Goal: Task Accomplishment & Management: Complete application form

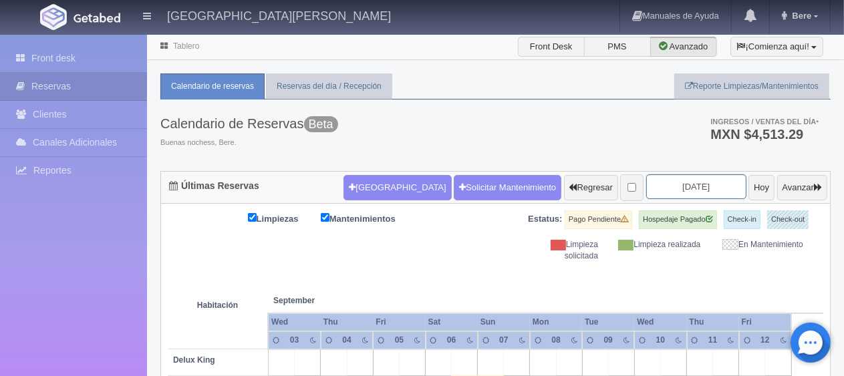
click at [663, 183] on input "2025-09-05" at bounding box center [696, 186] width 100 height 25
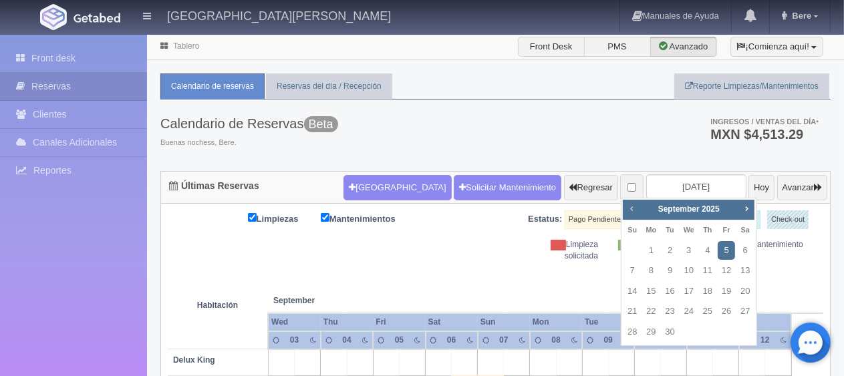
click at [631, 212] on span "Prev" at bounding box center [631, 208] width 11 height 11
click at [636, 317] on link "17" at bounding box center [631, 311] width 17 height 19
type input "2025-08-17"
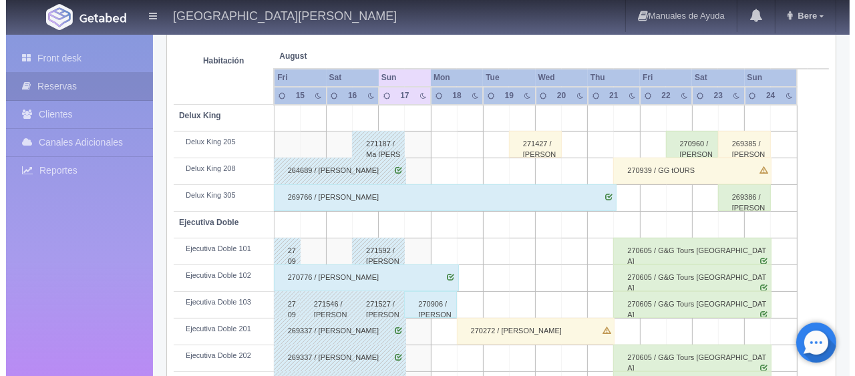
scroll to position [44, 0]
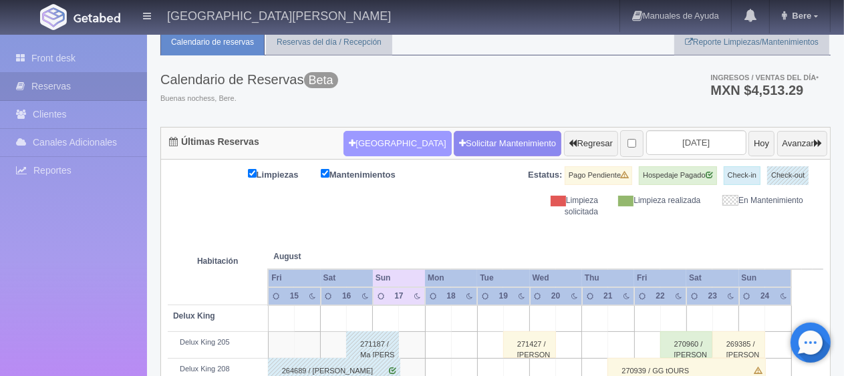
click at [395, 142] on button "Nueva Reserva" at bounding box center [397, 143] width 108 height 25
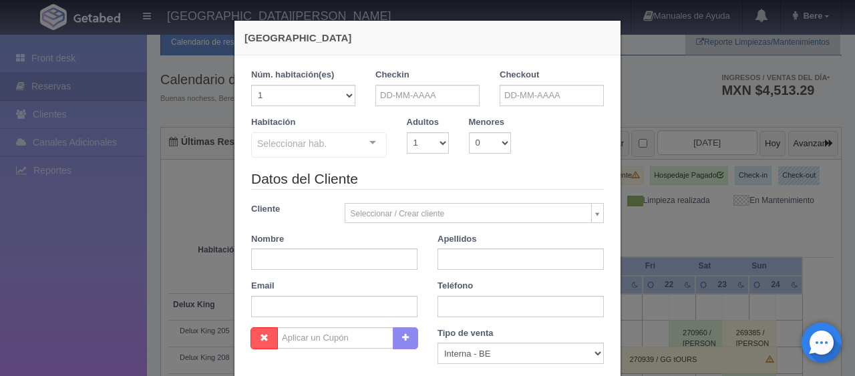
checkbox input "false"
click at [458, 85] on input "text" at bounding box center [427, 95] width 104 height 21
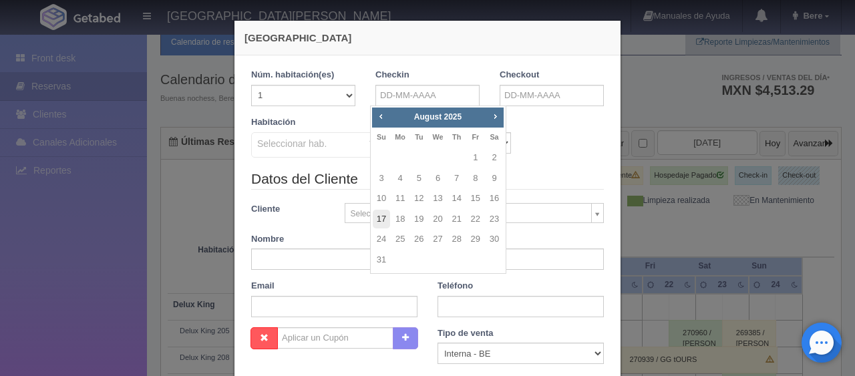
click at [384, 218] on link "17" at bounding box center [381, 219] width 17 height 19
type input "17-08-2025"
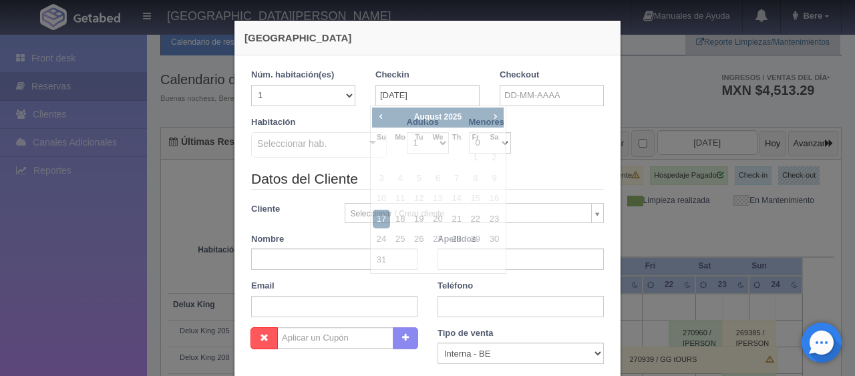
checkbox input "false"
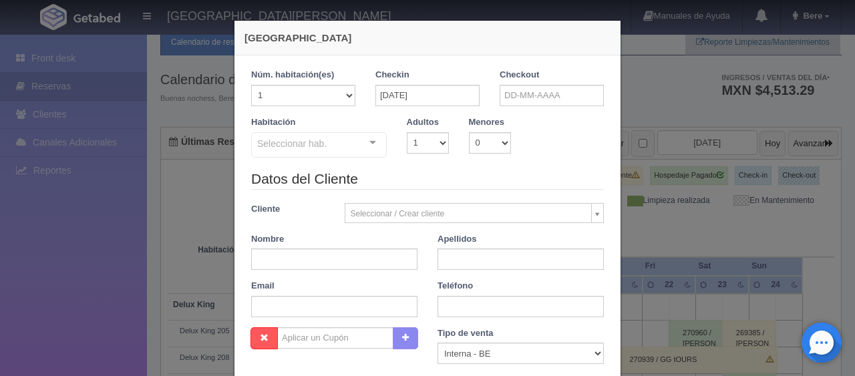
click at [524, 80] on label "Checkout" at bounding box center [519, 75] width 39 height 13
click at [518, 98] on input "text" at bounding box center [552, 95] width 104 height 21
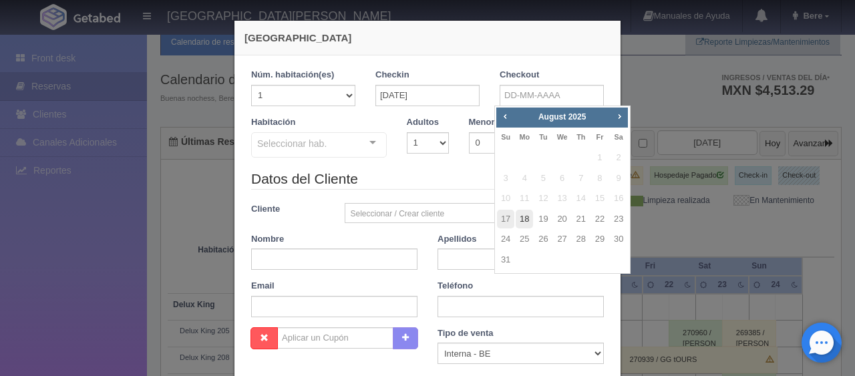
click at [520, 217] on link "18" at bounding box center [524, 219] width 17 height 19
type input "18-08-2025"
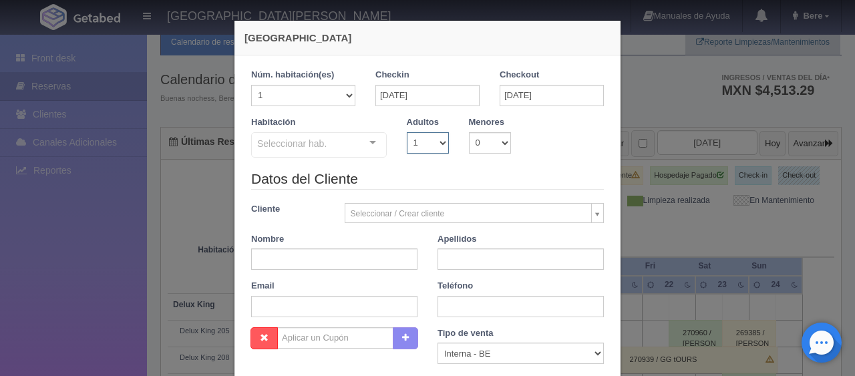
click at [421, 152] on select "1 2 3 4 5 6 7 8 9 10" at bounding box center [428, 142] width 42 height 21
click at [369, 143] on div at bounding box center [372, 143] width 27 height 20
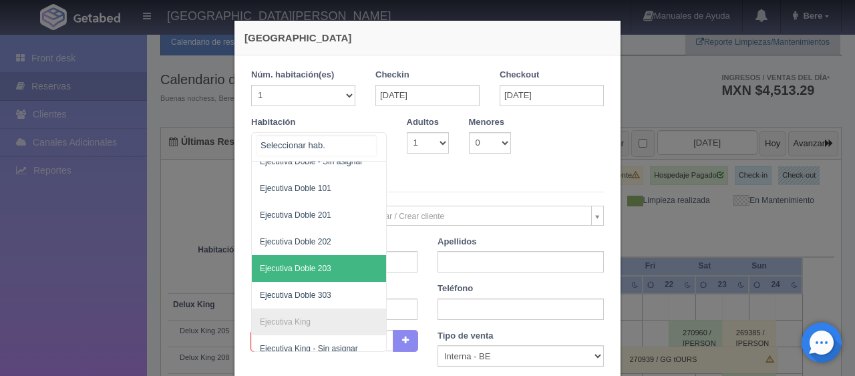
scroll to position [334, 0]
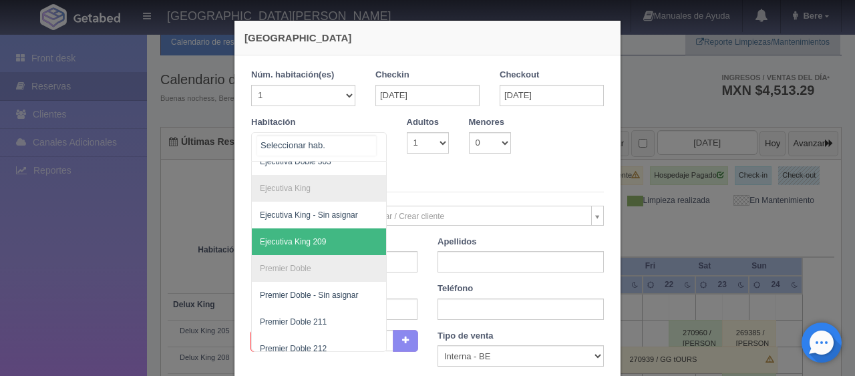
click at [333, 244] on span "Ejecutiva King 209" at bounding box center [364, 241] width 224 height 27
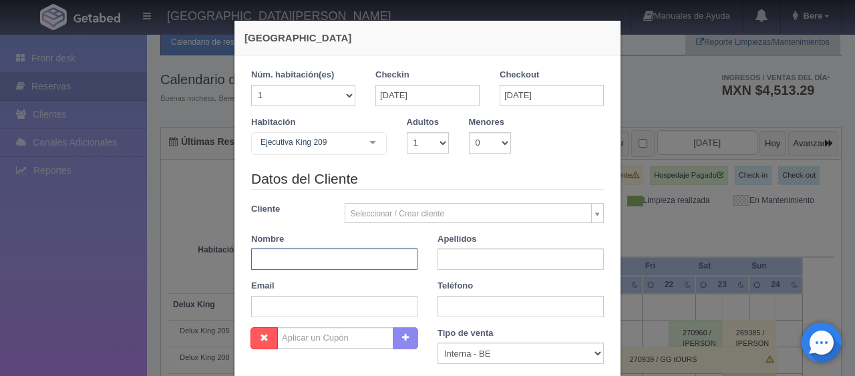
click at [344, 263] on div "Datos del Cliente Cliente Seleccionar / Crear cliente Nuevo Cliente Adriana Nav…" at bounding box center [427, 248] width 373 height 158
checkbox input "false"
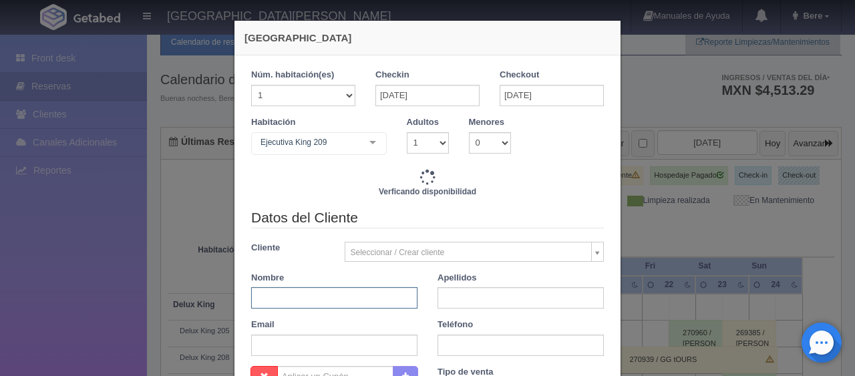
type input "1299.00"
checkbox input "false"
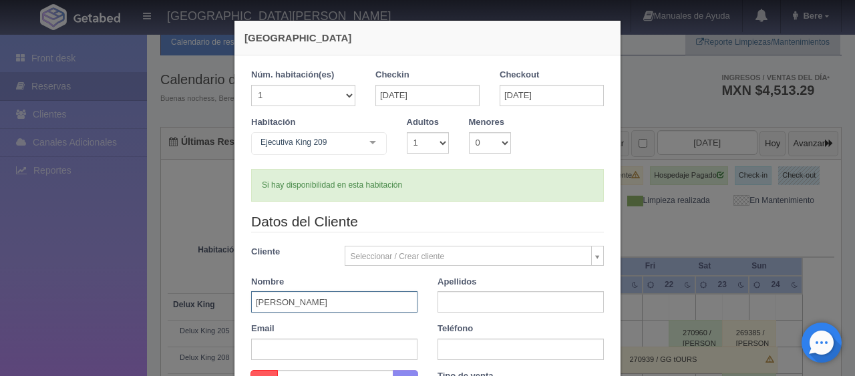
type input "Mayayin Najera"
click at [454, 301] on input "text" at bounding box center [521, 301] width 166 height 21
type input "."
click at [485, 343] on input "text" at bounding box center [521, 349] width 166 height 21
click at [468, 350] on input "55" at bounding box center [521, 349] width 166 height 21
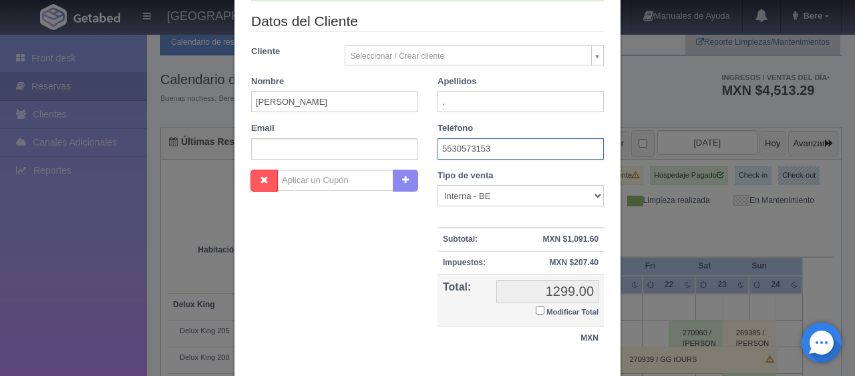
scroll to position [278, 0]
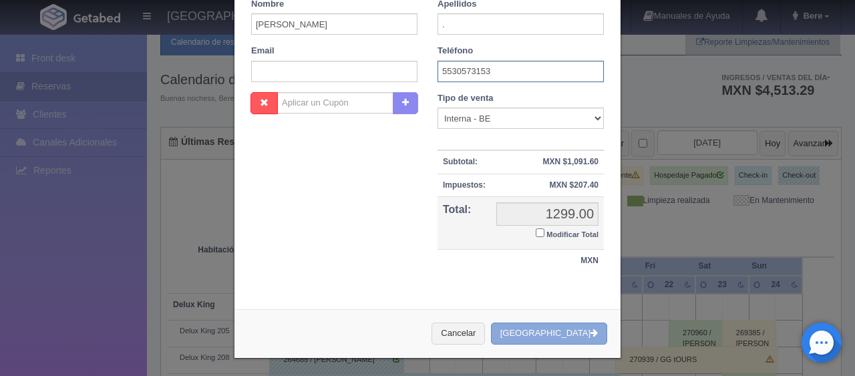
type input "5530573153"
click at [543, 327] on button "[GEOGRAPHIC_DATA]" at bounding box center [549, 334] width 116 height 22
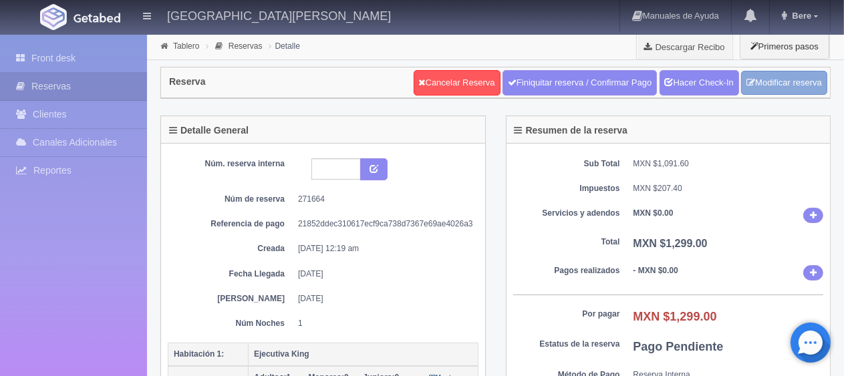
click at [778, 77] on link "Modificar reserva" at bounding box center [784, 83] width 86 height 25
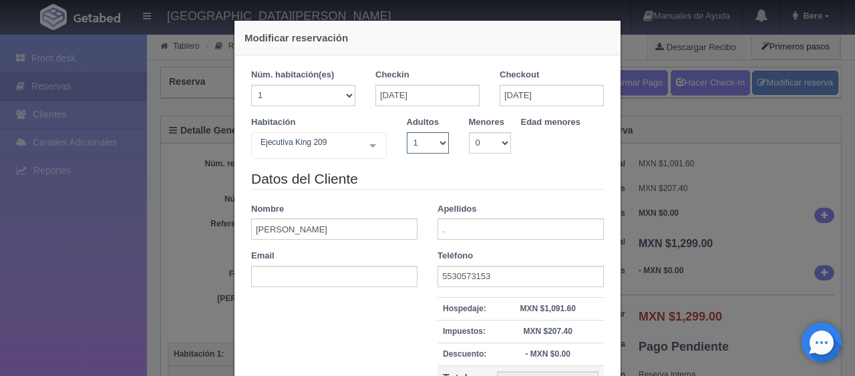
click at [434, 138] on select "1 2 3 4 5 6 7 8 9 10" at bounding box center [428, 142] width 42 height 21
select select "2"
click at [407, 132] on select "1 2 3 4 5 6 7 8 9 10" at bounding box center [428, 142] width 42 height 21
click at [415, 138] on select "1 2 3 4 5 6 7 8 9 10" at bounding box center [428, 142] width 42 height 21
checkbox input "false"
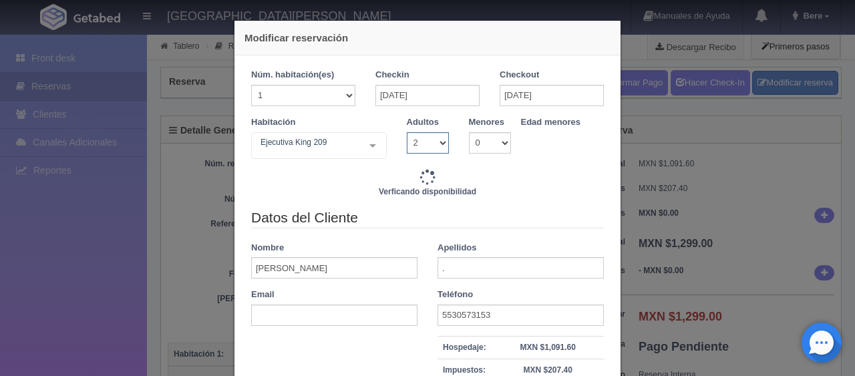
select select "1"
click at [407, 132] on select "1 2 3 4 5 6 7 8 9 10" at bounding box center [428, 142] width 42 height 21
type input "1549.00"
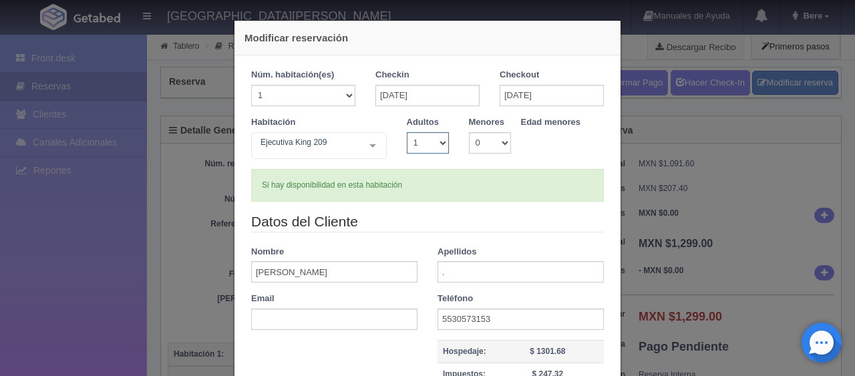
checkbox input "false"
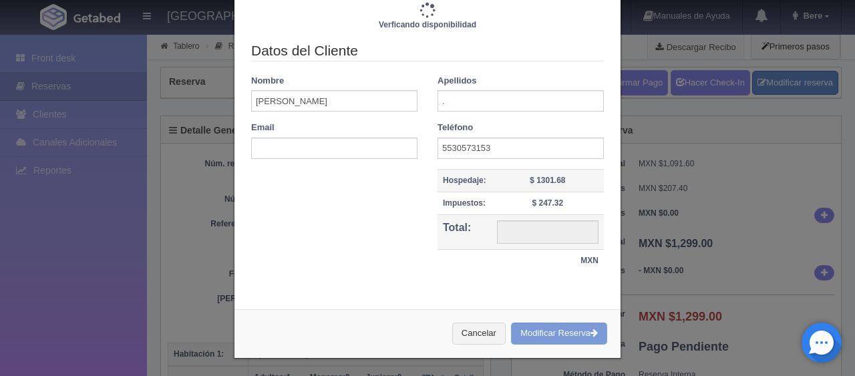
type input "1299.00"
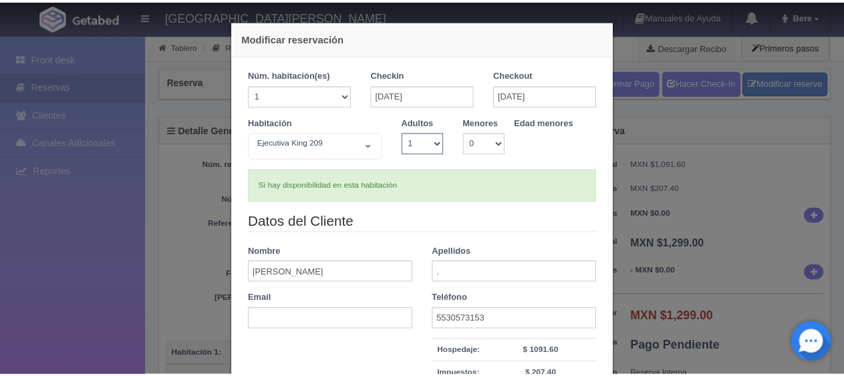
scroll to position [190, 0]
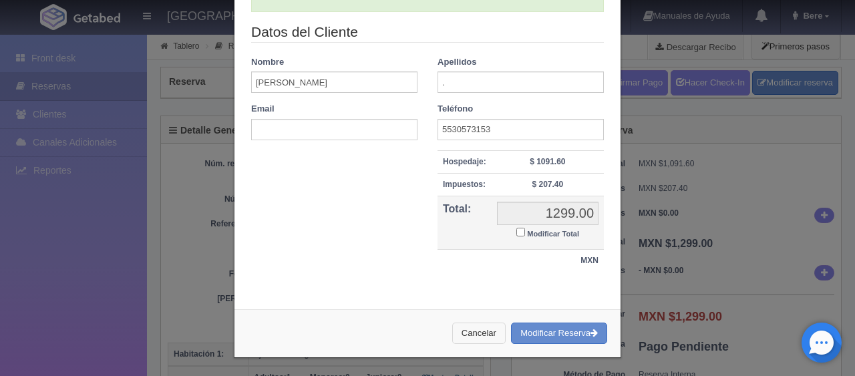
click at [478, 327] on button "Cancelar" at bounding box center [478, 334] width 53 height 22
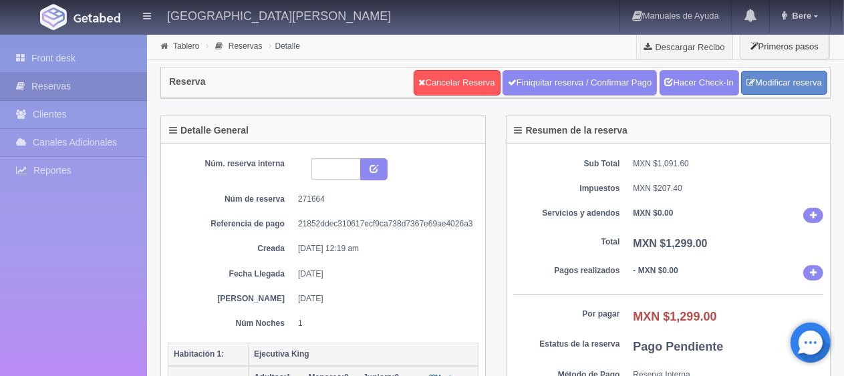
click at [441, 239] on div "Núm. reserva interna Núm de reserva 271664 Referencia de pago 21852ddec310617ec…" at bounding box center [323, 243] width 311 height 171
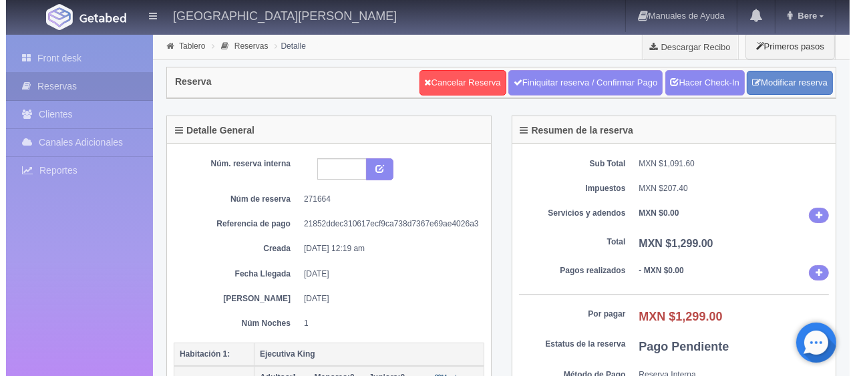
scroll to position [200, 0]
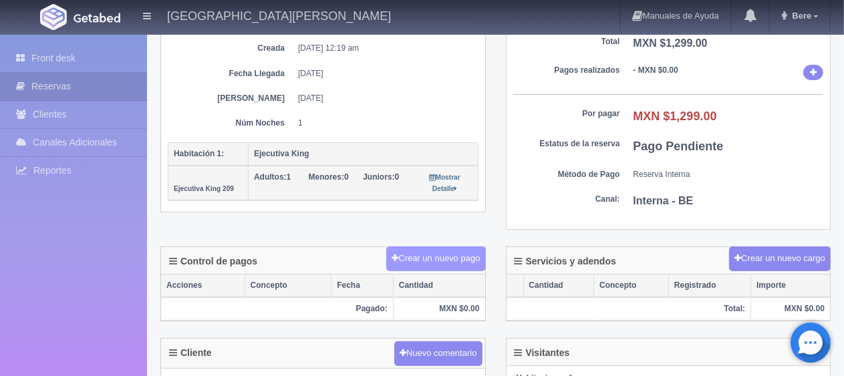
click at [412, 261] on button "Crear un nuevo pago" at bounding box center [435, 259] width 99 height 25
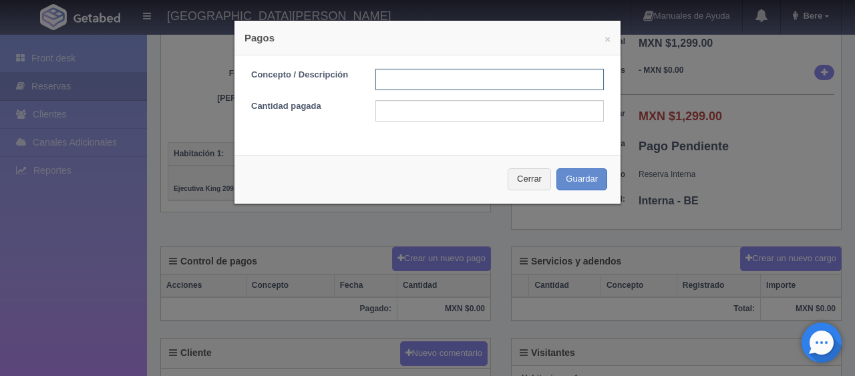
click at [397, 82] on input "text" at bounding box center [489, 79] width 228 height 21
type input "Total Efectivo"
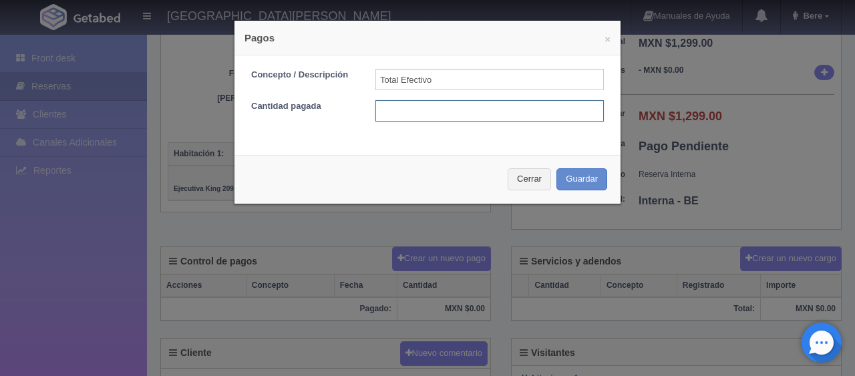
click at [440, 113] on input "text" at bounding box center [489, 110] width 228 height 21
type input "1299.00"
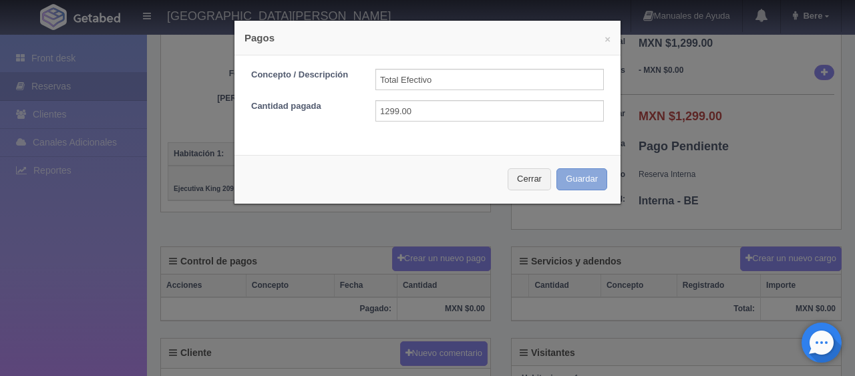
click at [572, 180] on button "Guardar" at bounding box center [582, 179] width 51 height 22
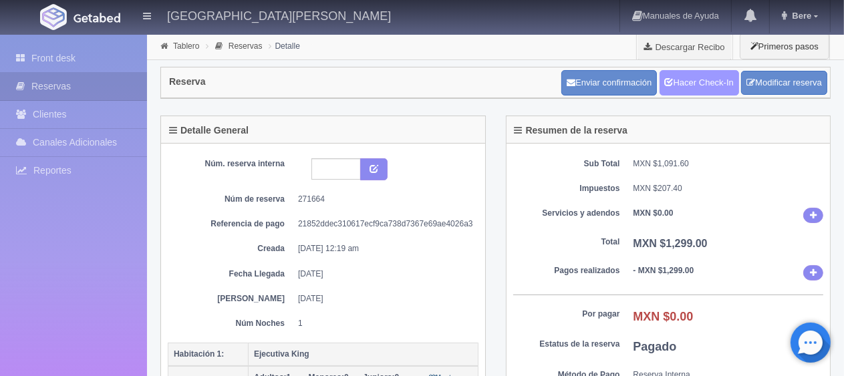
click at [689, 90] on link "Hacer Check-In" at bounding box center [699, 82] width 80 height 25
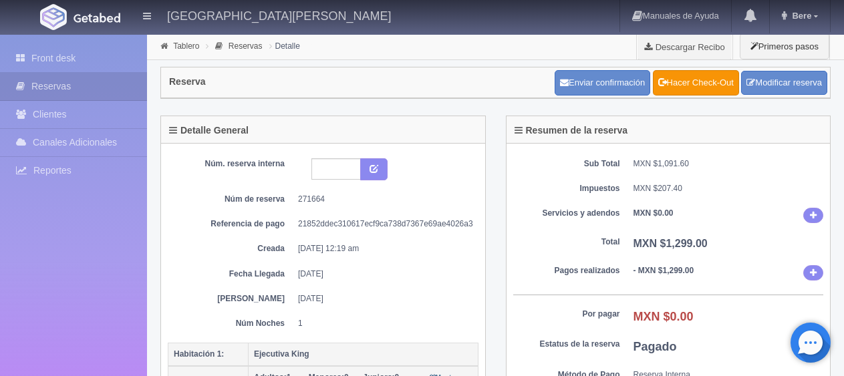
click at [75, 60] on link "Front desk" at bounding box center [73, 58] width 147 height 27
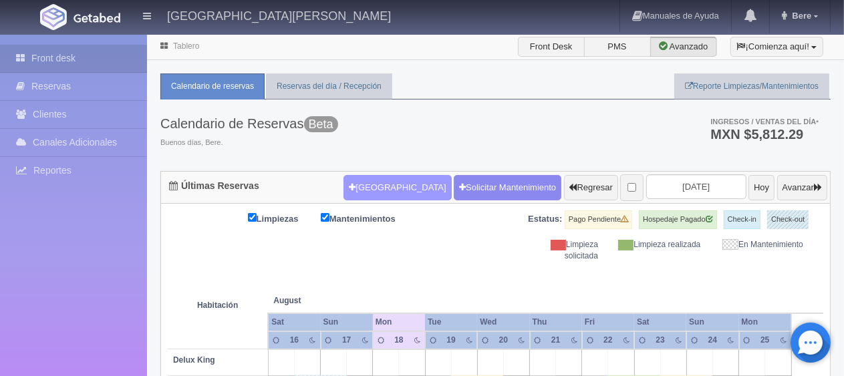
click at [366, 185] on button "[GEOGRAPHIC_DATA]" at bounding box center [397, 187] width 108 height 25
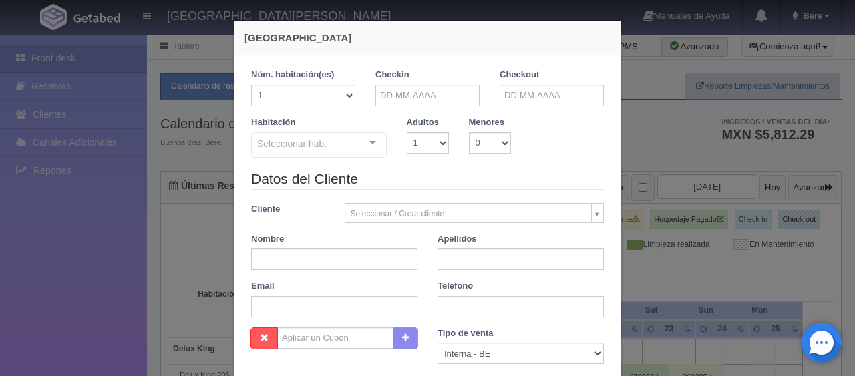
checkbox input "false"
click at [340, 264] on input "text" at bounding box center [334, 259] width 166 height 21
paste input "[PERSON_NAME]"
type input "[PERSON_NAME]"
click at [462, 255] on input "text" at bounding box center [521, 259] width 166 height 21
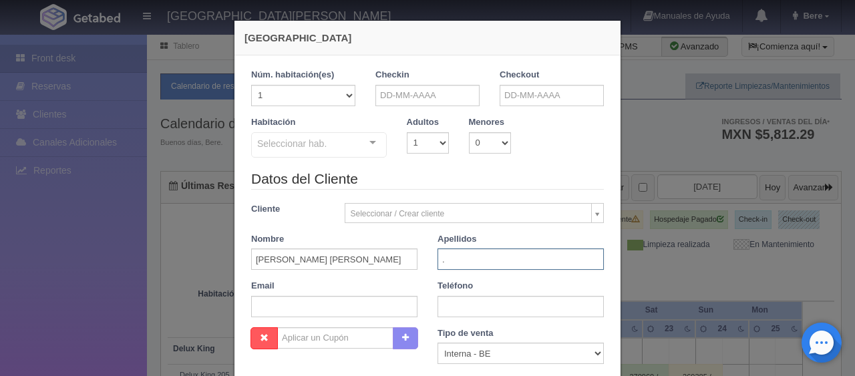
type input "."
click at [430, 98] on input "text" at bounding box center [427, 95] width 104 height 21
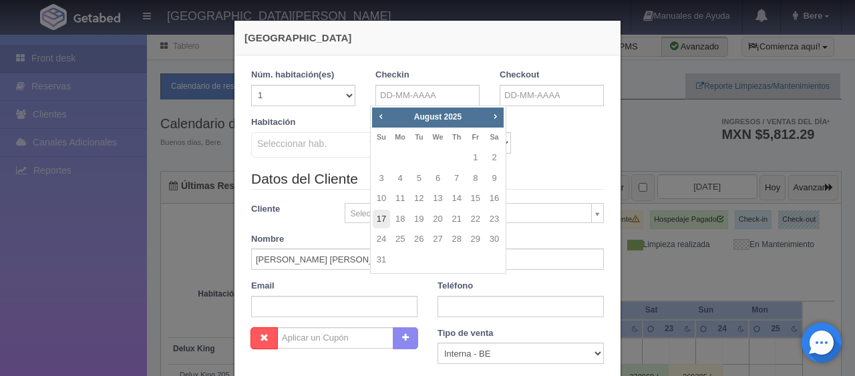
click at [385, 218] on link "17" at bounding box center [381, 219] width 17 height 19
type input "17-08-2025"
checkbox input "false"
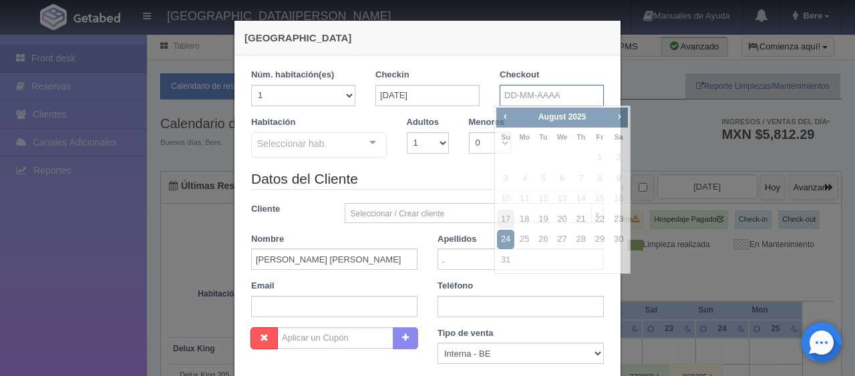
click at [510, 99] on input "text" at bounding box center [552, 95] width 104 height 21
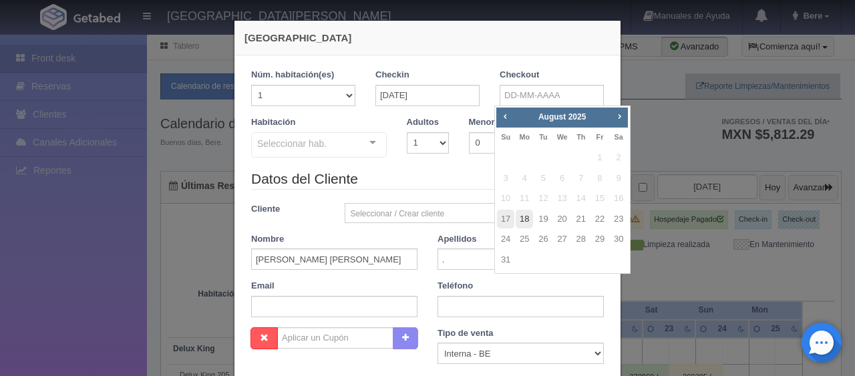
click at [526, 214] on link "18" at bounding box center [524, 219] width 17 height 19
type input "18-08-2025"
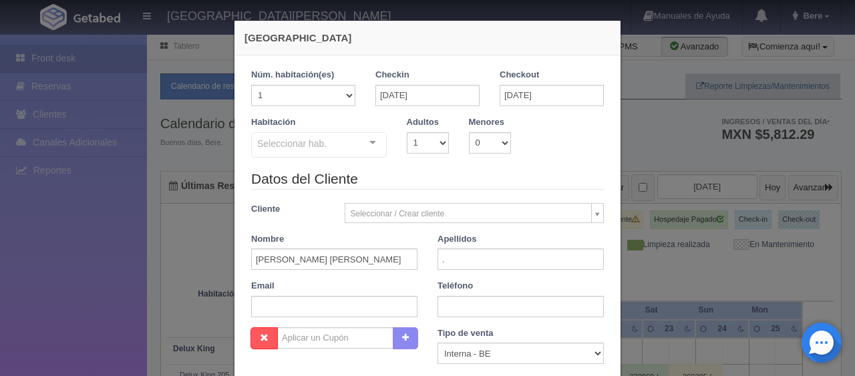
checkbox input "false"
click at [454, 299] on input "text" at bounding box center [521, 306] width 166 height 21
paste input "52 247 106 6316"
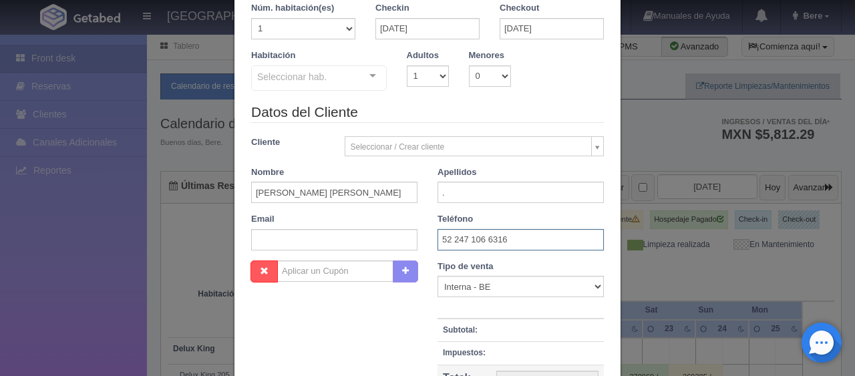
type input "52 247 106 6316"
click at [408, 80] on select "1 2 3 4 5 6 7 8 9 10" at bounding box center [428, 75] width 42 height 21
select select "2"
click at [407, 65] on select "1 2 3 4 5 6 7 8 9 10" at bounding box center [428, 75] width 42 height 21
checkbox input "false"
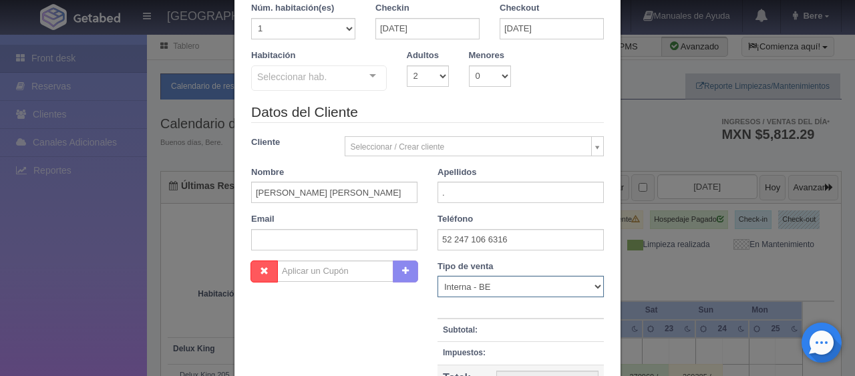
click at [502, 285] on select "Correo Electronico Interna - BE Llamada OTA Externa Otro WALK IN" at bounding box center [521, 286] width 166 height 21
select select "extota"
click at [438, 276] on select "Correo Electronico Interna - BE Llamada OTA Externa Otro WALK IN" at bounding box center [521, 286] width 166 height 21
click at [369, 79] on div at bounding box center [372, 76] width 27 height 20
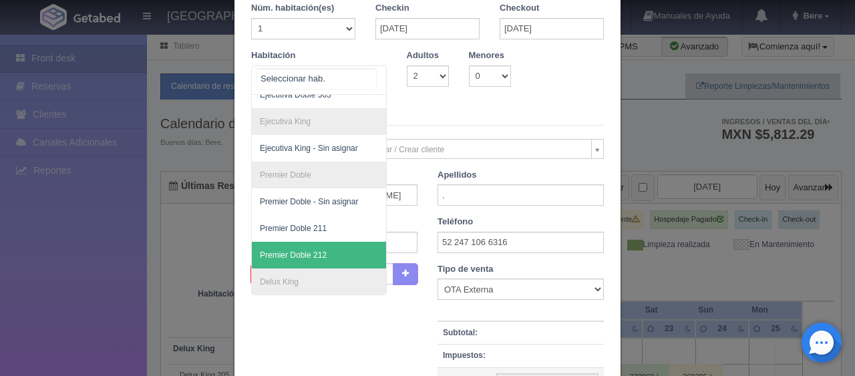
scroll to position [426, 0]
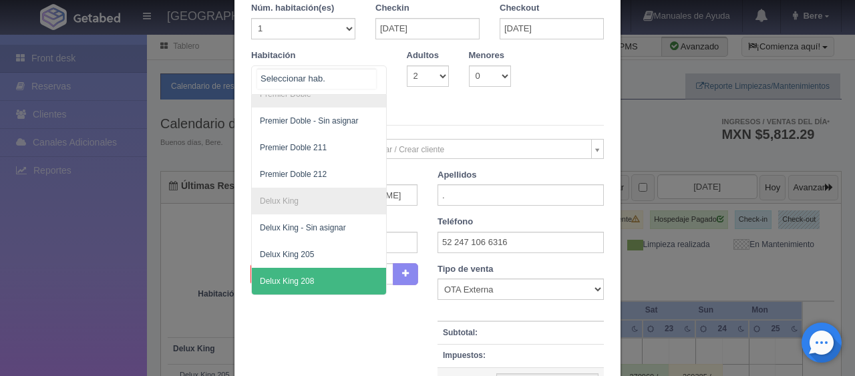
click at [305, 277] on span "Delux King 208" at bounding box center [287, 281] width 54 height 9
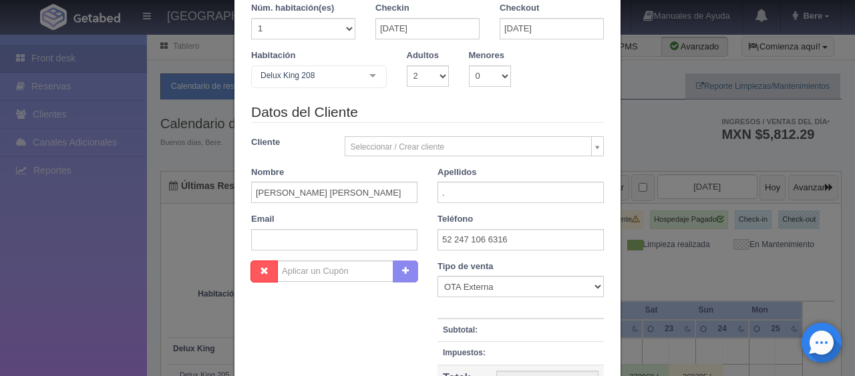
checkbox input "false"
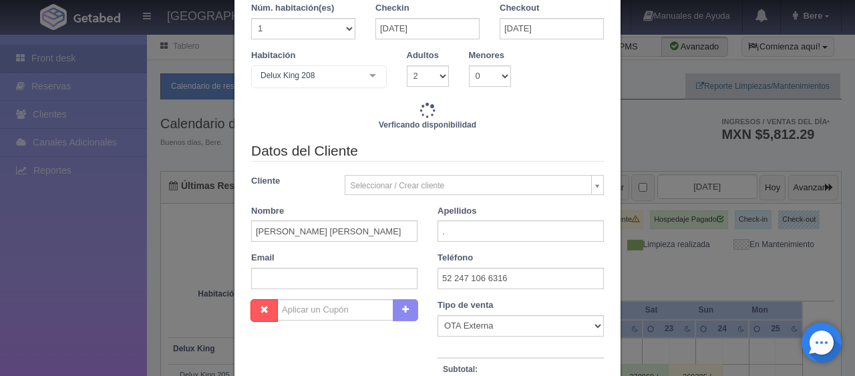
type input "1499.00"
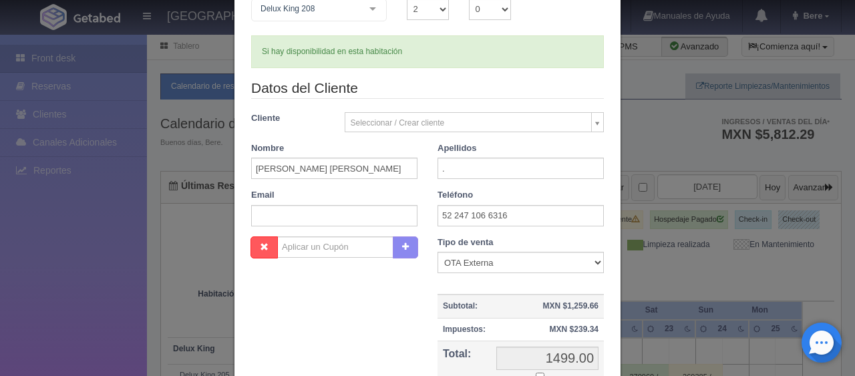
scroll to position [200, 0]
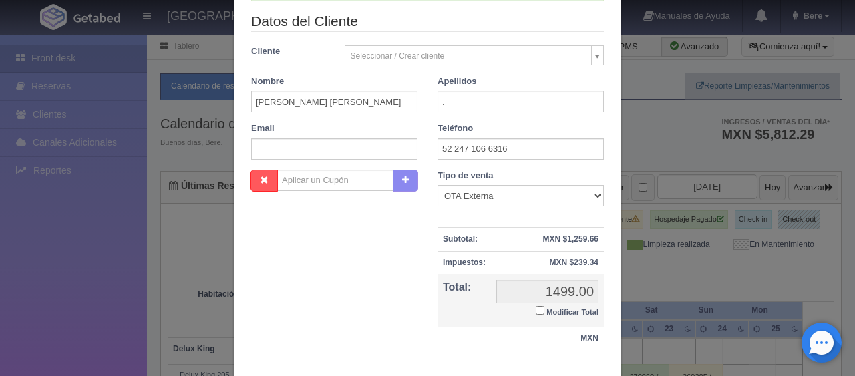
click at [537, 311] on input "Modificar Total" at bounding box center [540, 310] width 9 height 9
checkbox input "true"
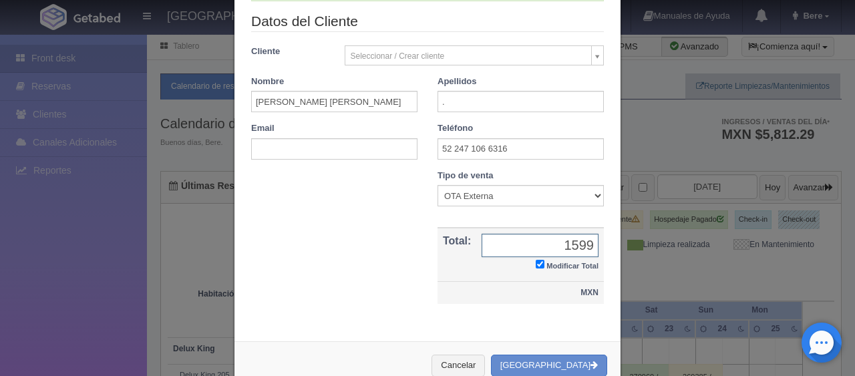
type input "1599.00"
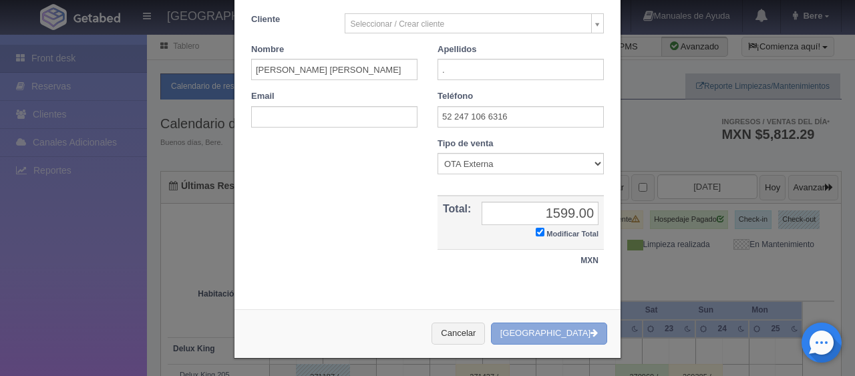
click at [551, 332] on button "[GEOGRAPHIC_DATA]" at bounding box center [549, 334] width 116 height 22
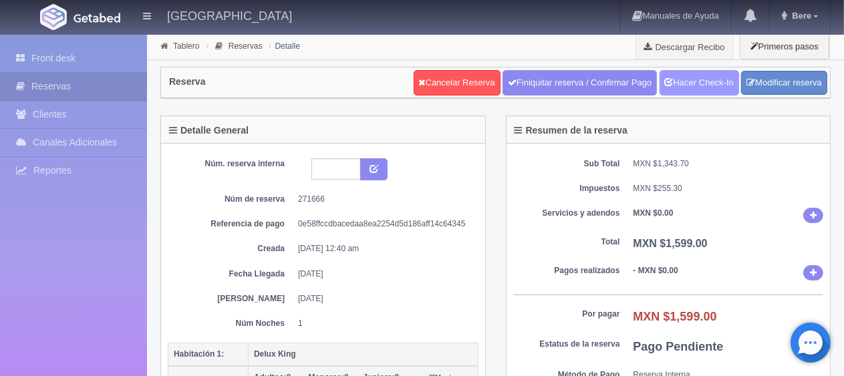
click at [676, 87] on link "Hacer Check-In" at bounding box center [699, 82] width 80 height 25
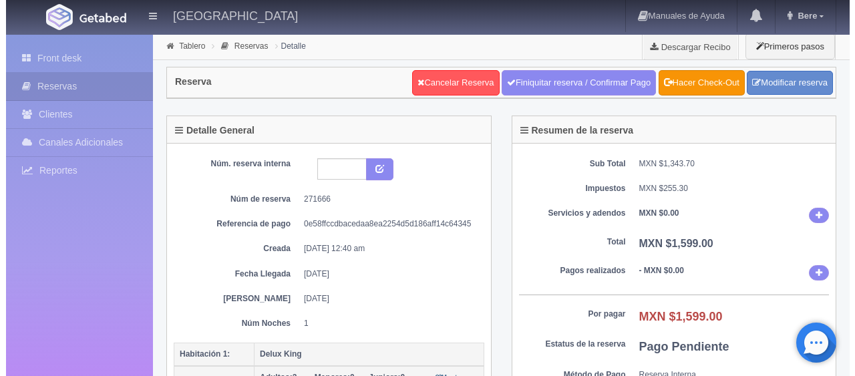
scroll to position [200, 0]
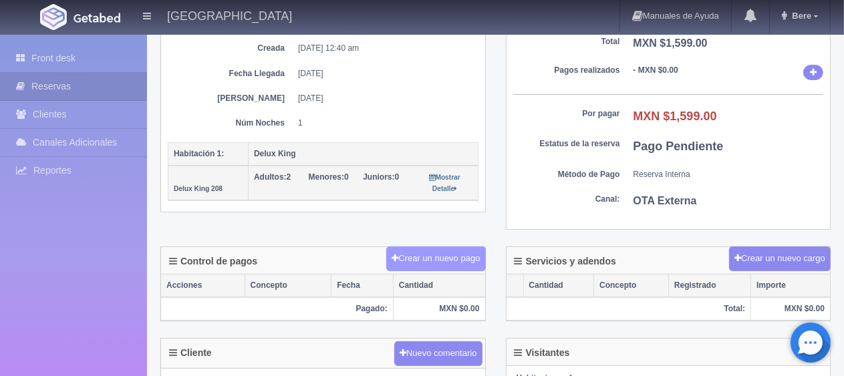
click at [432, 255] on button "Crear un nuevo pago" at bounding box center [435, 259] width 99 height 25
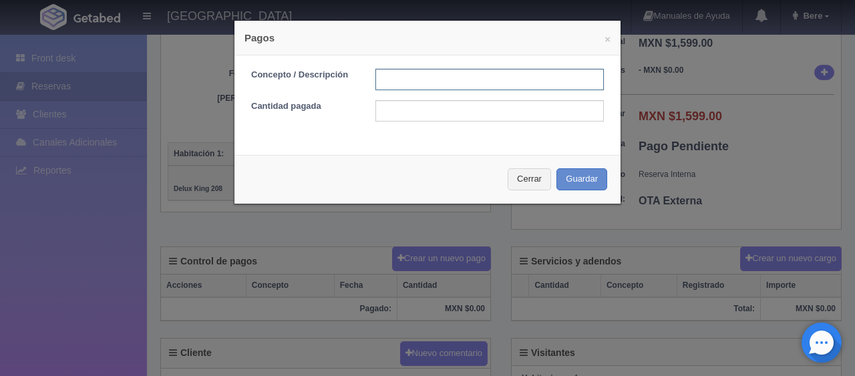
click at [455, 80] on input "text" at bounding box center [489, 79] width 228 height 21
type input "Total Tarjeta"
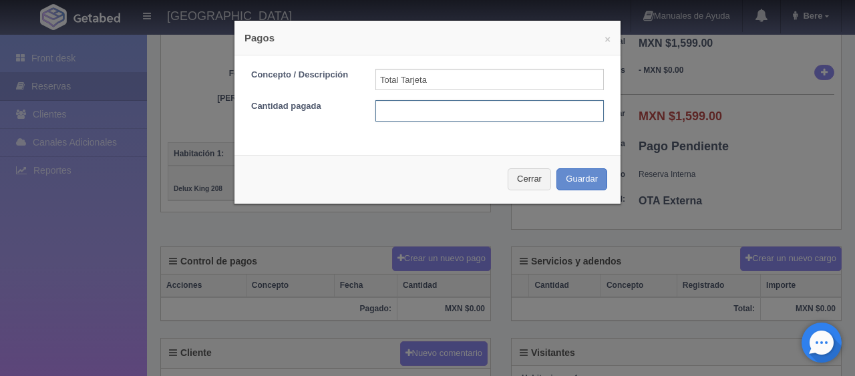
click at [481, 108] on input "text" at bounding box center [489, 110] width 228 height 21
type input "1599"
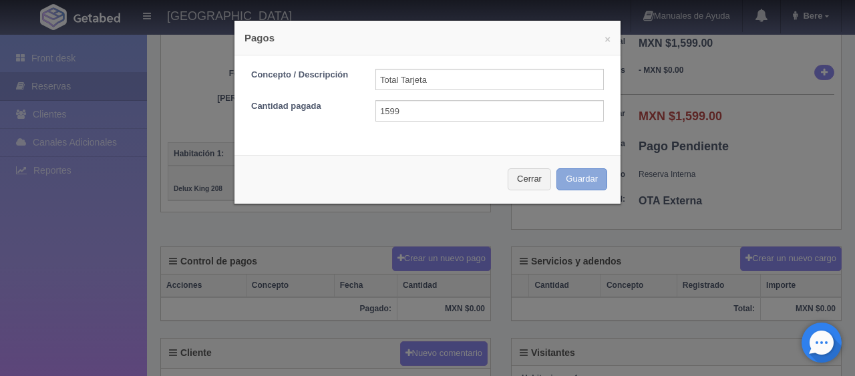
click at [561, 179] on button "Guardar" at bounding box center [582, 179] width 51 height 22
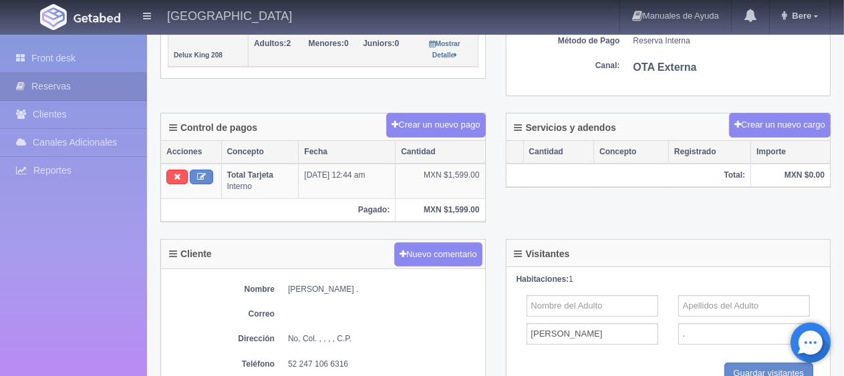
scroll to position [134, 0]
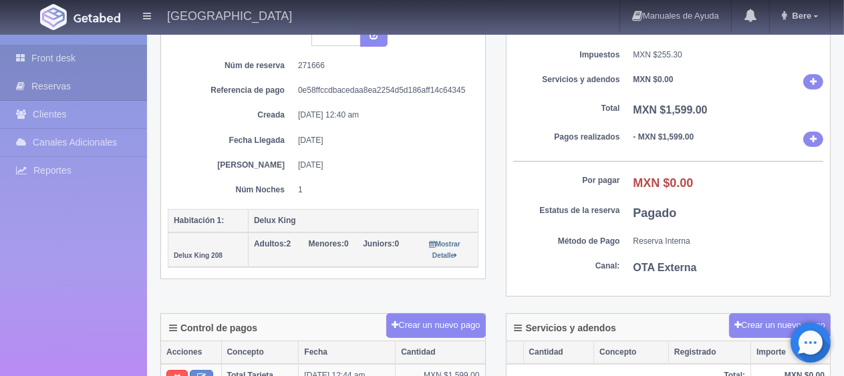
click at [88, 57] on link "Front desk" at bounding box center [73, 58] width 147 height 27
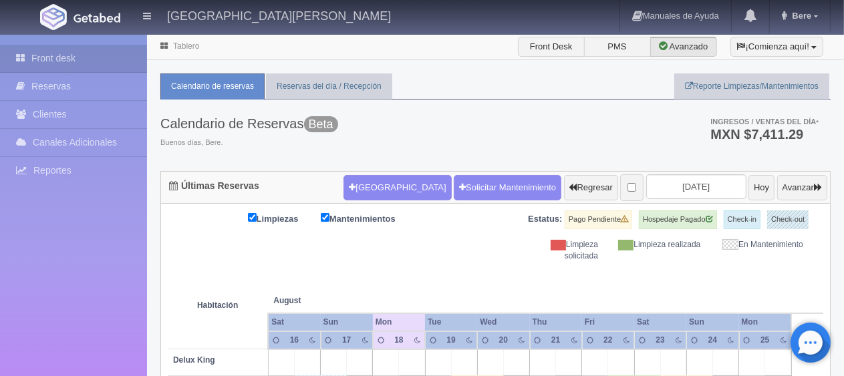
scroll to position [200, 0]
